Goal: Information Seeking & Learning: Learn about a topic

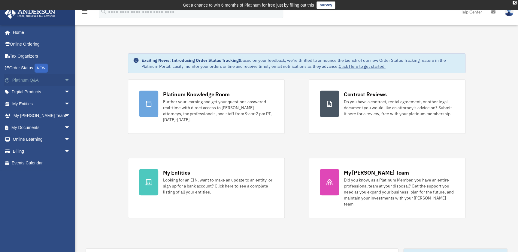
click at [64, 80] on span "arrow_drop_down" at bounding box center [70, 80] width 12 height 12
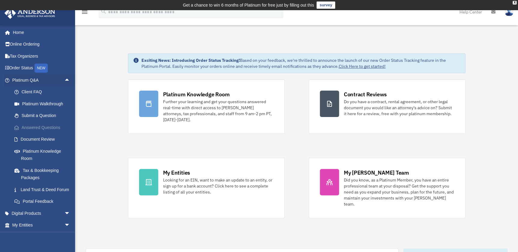
click at [51, 125] on link "Answered Questions" at bounding box center [43, 128] width 71 height 12
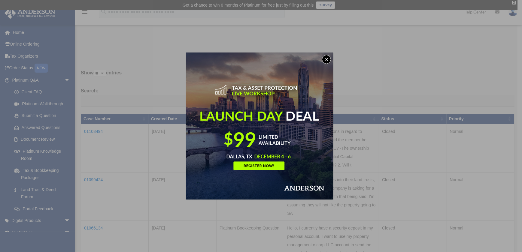
click at [327, 60] on button "x" at bounding box center [326, 59] width 9 height 9
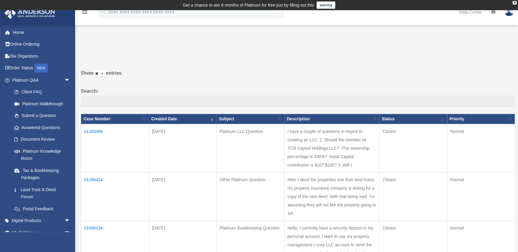
click at [94, 129] on td "01103494" at bounding box center [115, 148] width 68 height 48
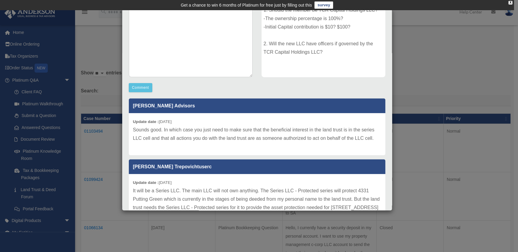
click at [407, 55] on div "Case Detail × Platinum LLC Question Case Number 01103494 Created Date [DATE] St…" at bounding box center [259, 126] width 518 height 252
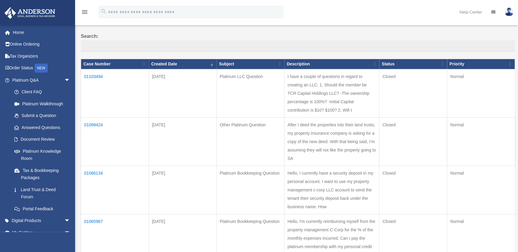
scroll to position [54, 0]
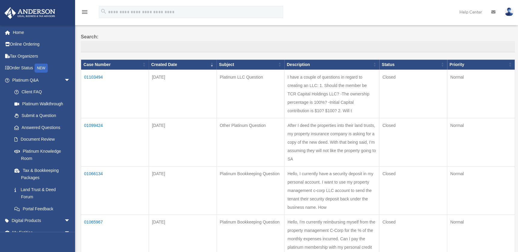
click at [98, 75] on td "01103494" at bounding box center [115, 94] width 68 height 48
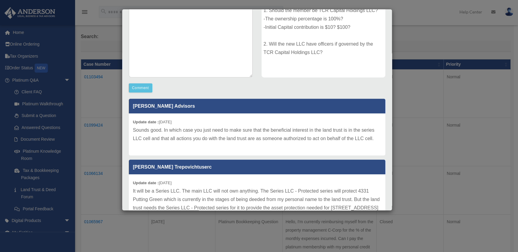
scroll to position [109, 0]
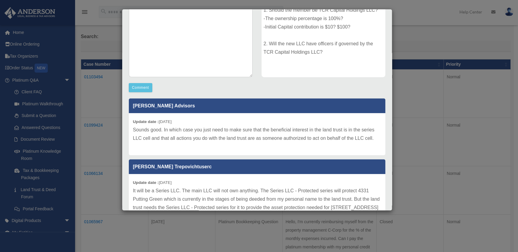
click at [416, 149] on div "Case Detail × Platinum LLC Question Case Number 01103494 Created Date [DATE] St…" at bounding box center [259, 126] width 518 height 252
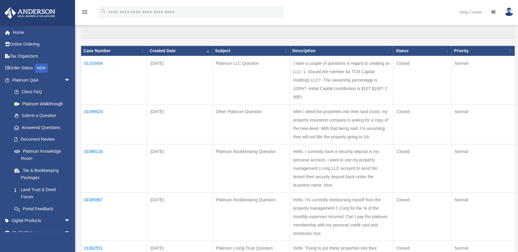
scroll to position [68, 0]
